Goal: Task Accomplishment & Management: Manage account settings

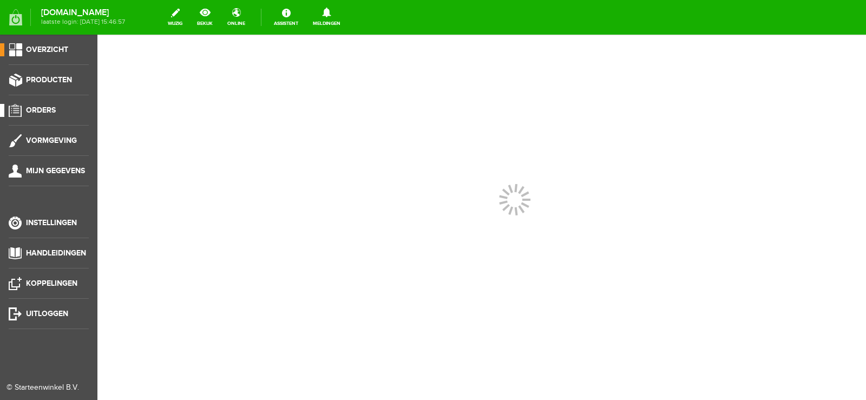
click at [48, 109] on span "Orders" at bounding box center [41, 110] width 30 height 9
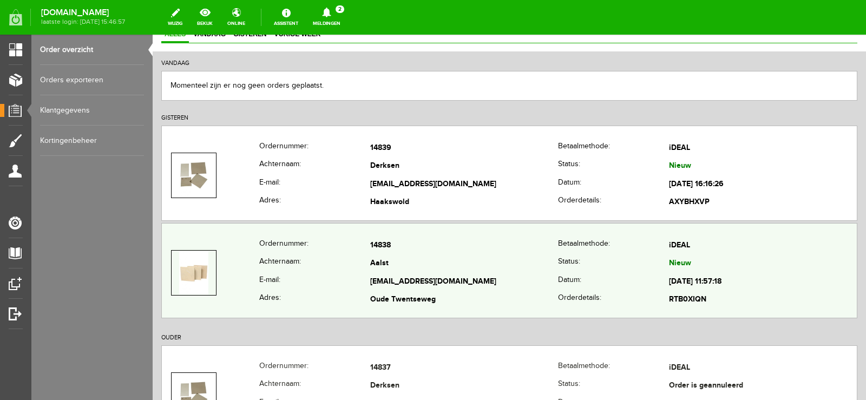
scroll to position [108, 0]
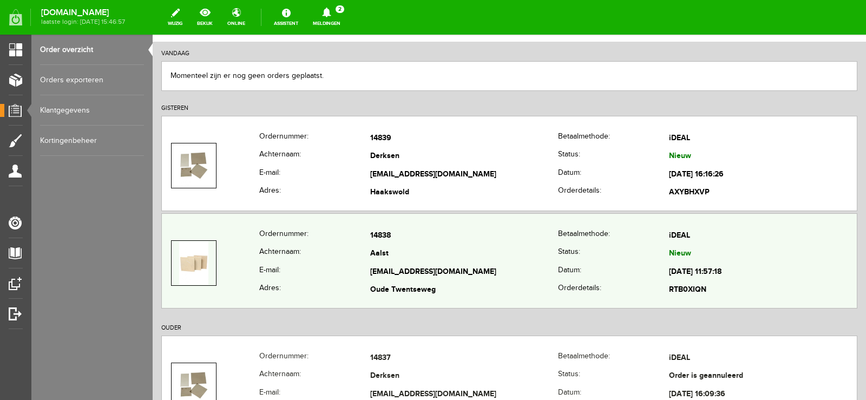
click at [491, 264] on td "[EMAIL_ADDRESS][DOMAIN_NAME]" at bounding box center [464, 272] width 188 height 18
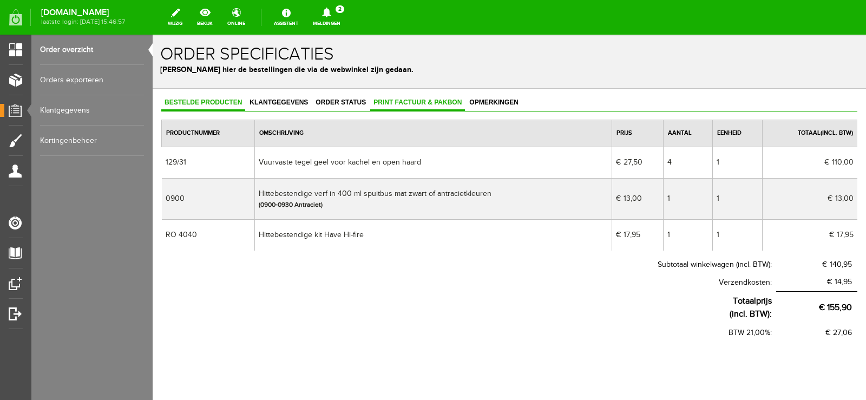
click at [415, 104] on span "Print factuur & pakbon" at bounding box center [417, 102] width 95 height 8
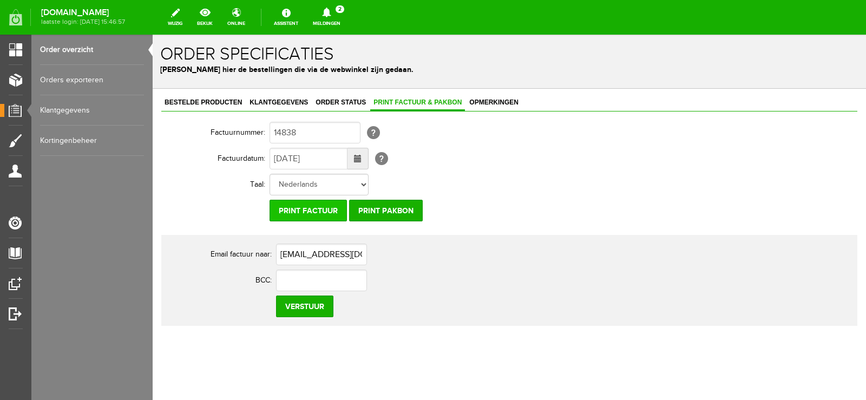
click at [321, 210] on input "Print factuur" at bounding box center [307, 211] width 77 height 22
click at [395, 217] on input "Print pakbon" at bounding box center [386, 211] width 74 height 22
click at [340, 11] on icon at bounding box center [327, 13] width 28 height 10
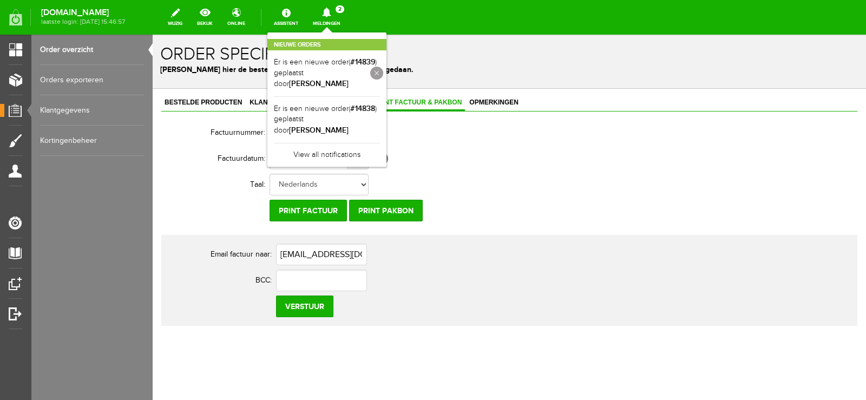
click at [383, 68] on link at bounding box center [376, 73] width 13 height 13
click at [0, 0] on link at bounding box center [0, 0] width 0 height 0
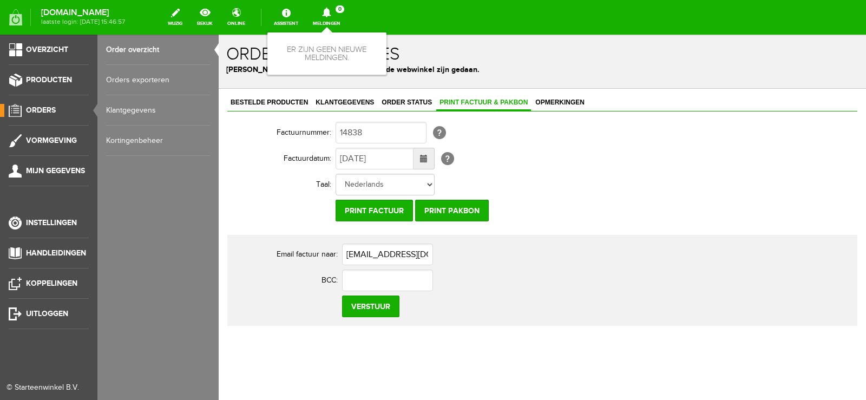
click at [37, 110] on span "Orders" at bounding box center [41, 110] width 30 height 9
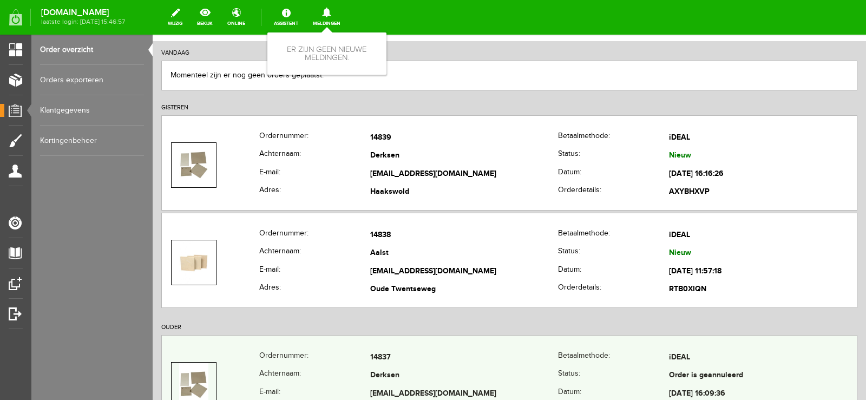
scroll to position [108, 0]
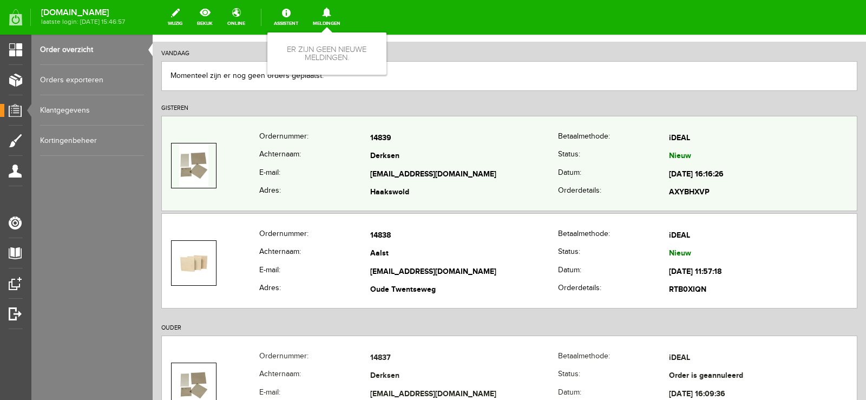
click at [497, 157] on td "Derksen" at bounding box center [464, 157] width 188 height 18
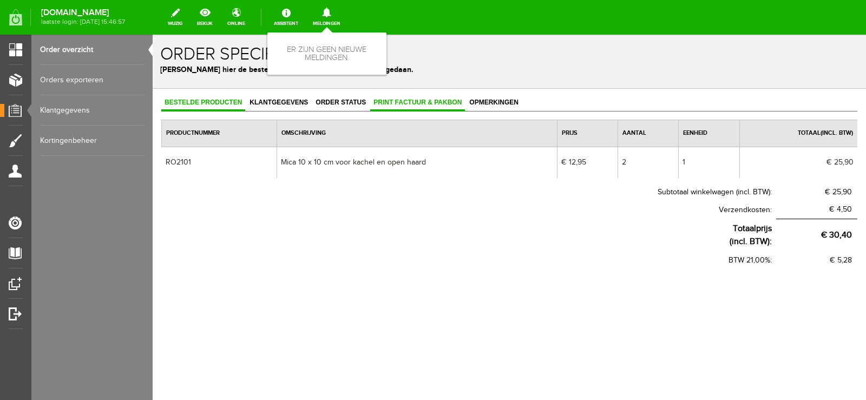
click at [423, 101] on span "Print factuur & pakbon" at bounding box center [417, 102] width 95 height 8
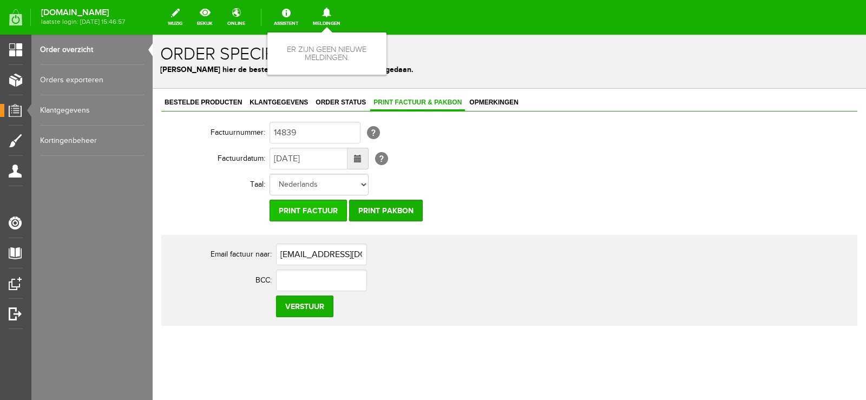
click at [326, 205] on input "Print factuur" at bounding box center [307, 211] width 77 height 22
click at [397, 213] on input "Print pakbon" at bounding box center [386, 211] width 74 height 22
